Goal: Obtain resource: Obtain resource

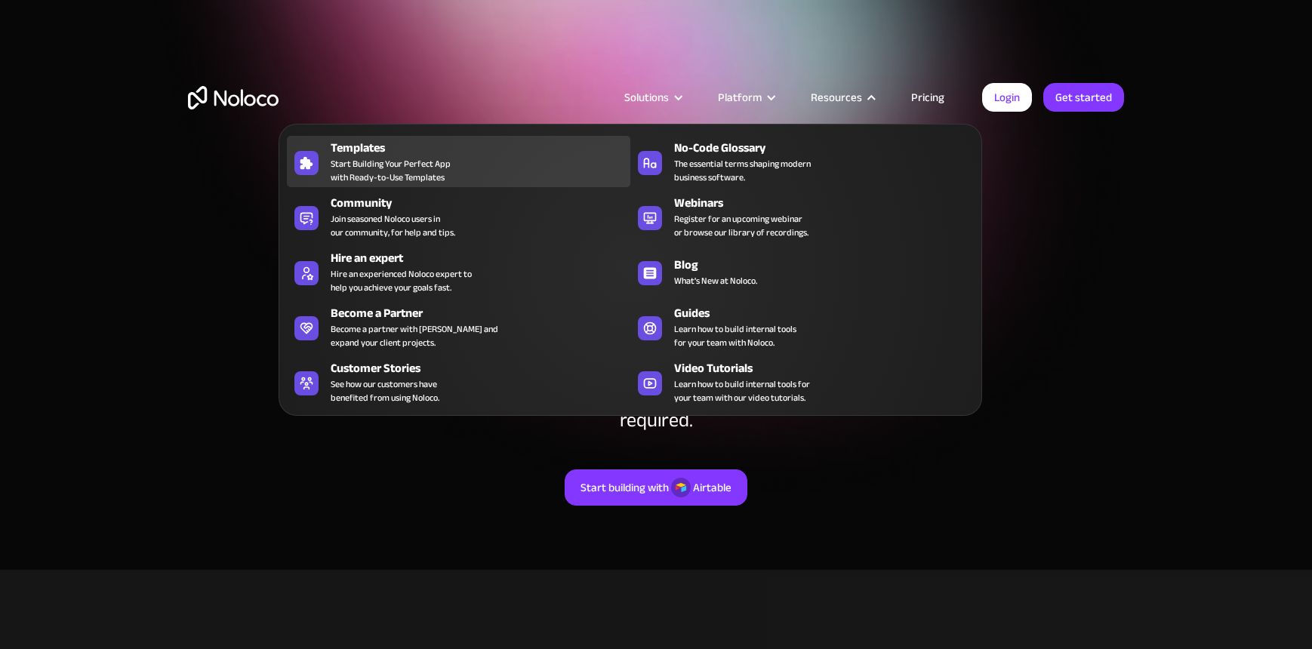
click at [365, 152] on div "Templates" at bounding box center [484, 148] width 306 height 18
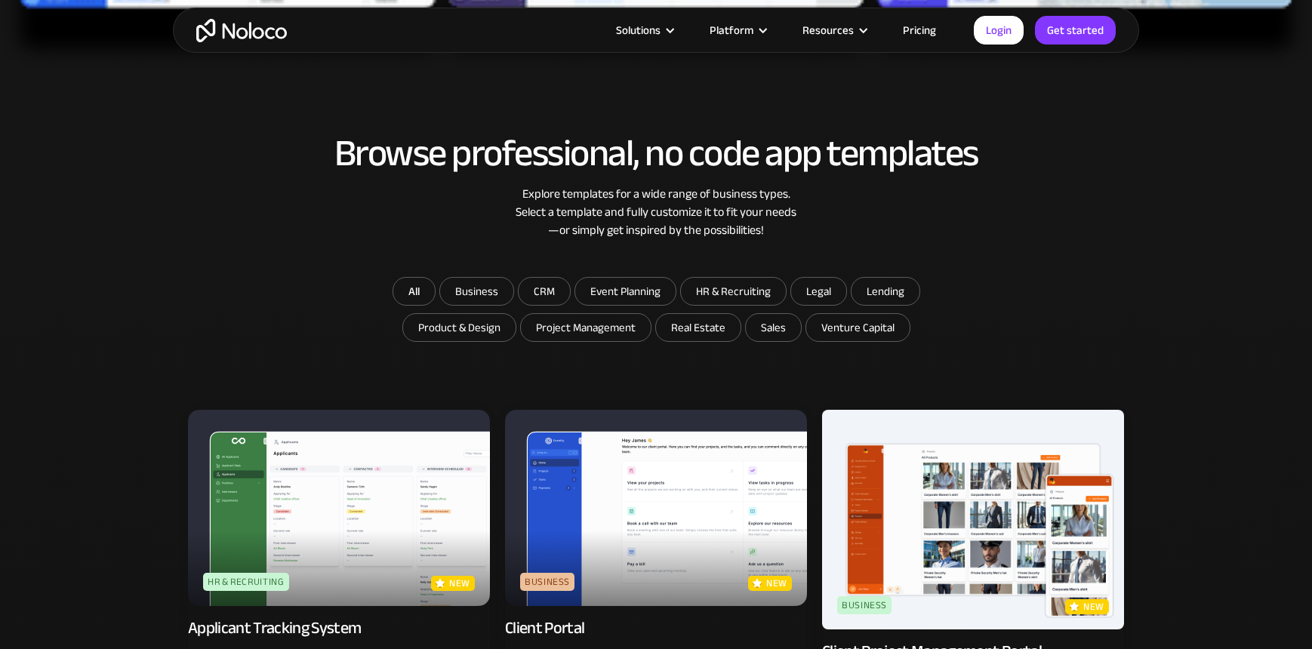
scroll to position [818, 0]
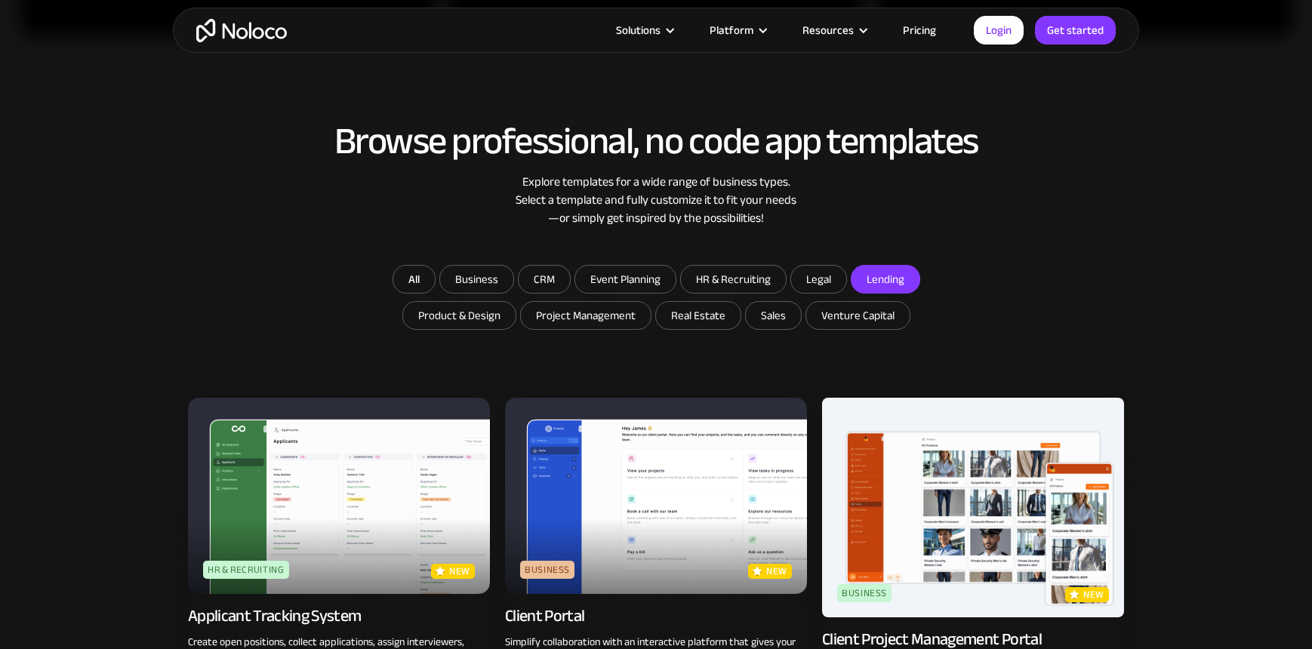
click at [876, 278] on input "Lending" at bounding box center [886, 279] width 68 height 27
checkbox input "true"
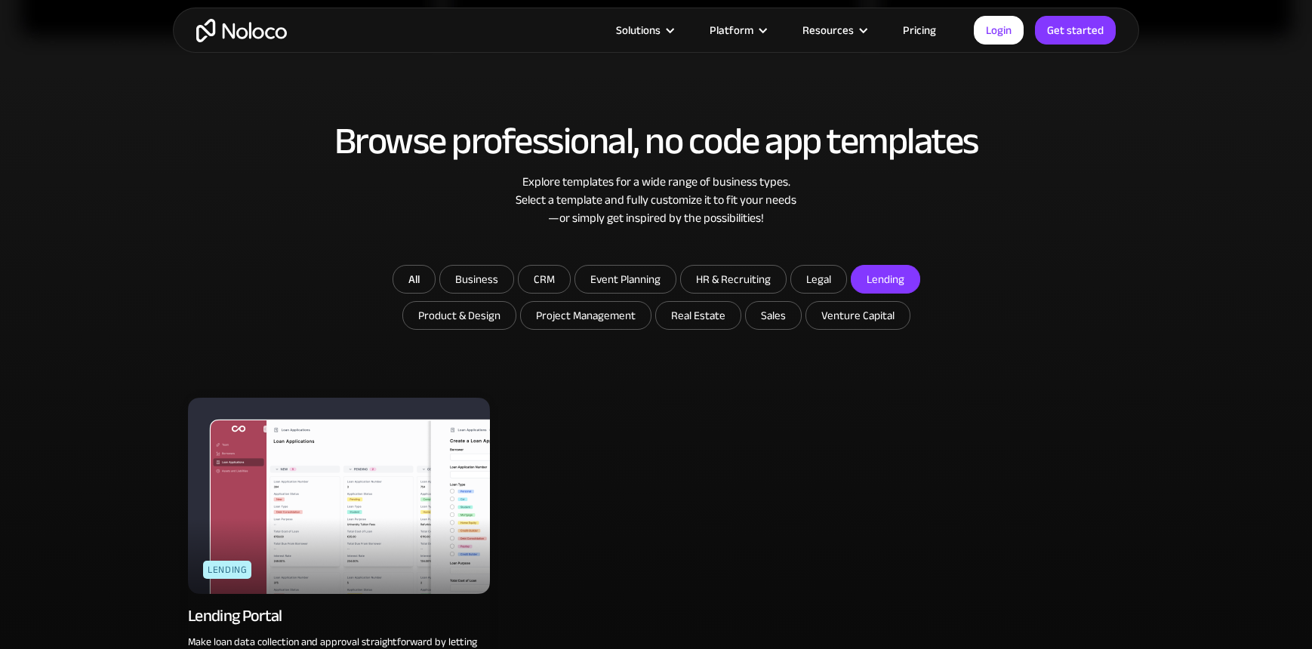
click at [342, 515] on img at bounding box center [339, 496] width 302 height 196
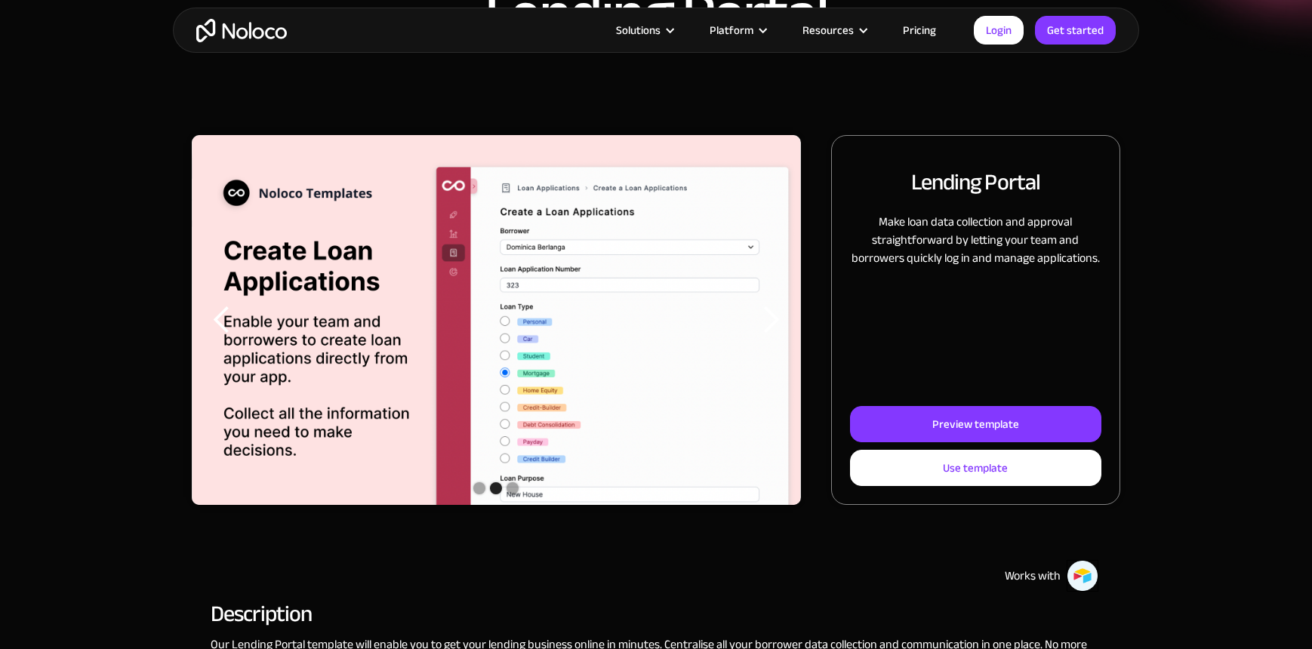
scroll to position [122, 0]
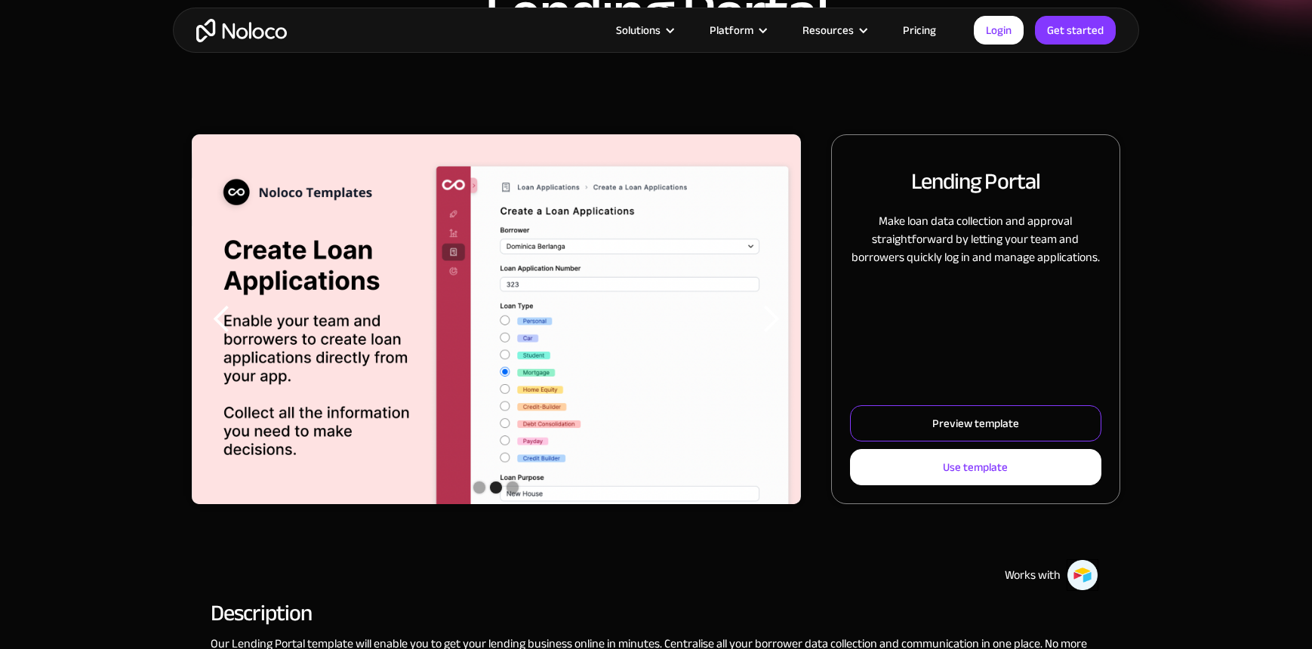
click at [917, 423] on link "Preview template" at bounding box center [975, 423] width 251 height 36
